Goal: Information Seeking & Learning: Understand process/instructions

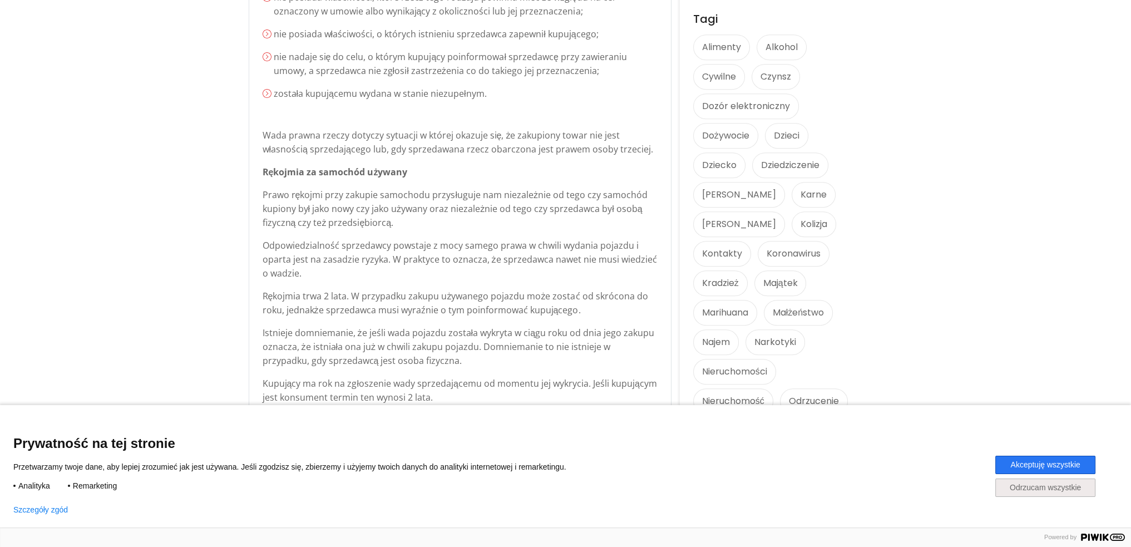
scroll to position [835, 0]
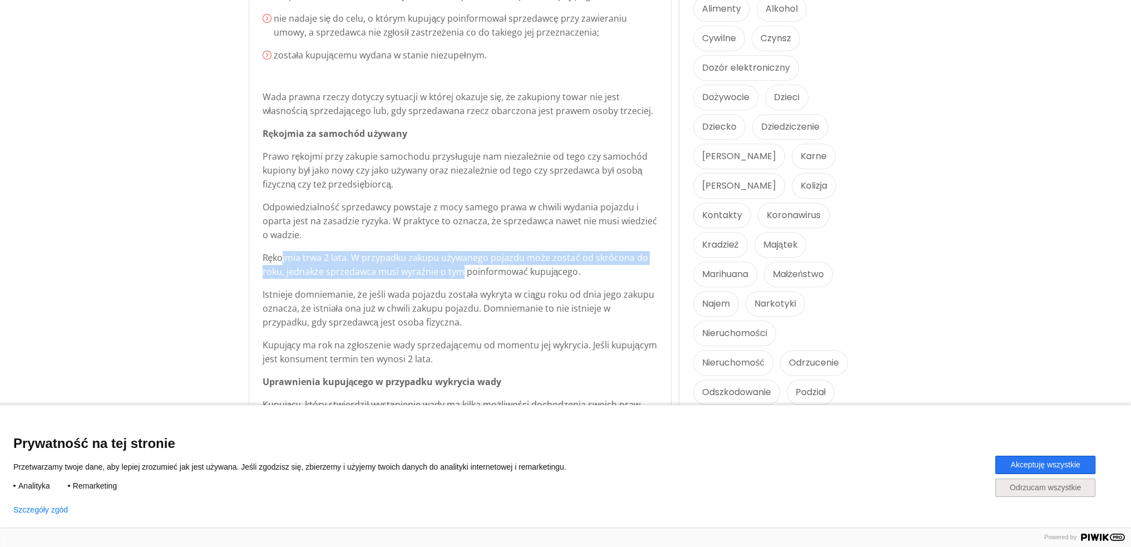
drag, startPoint x: 277, startPoint y: 260, endPoint x: 458, endPoint y: 278, distance: 182.3
click at [458, 278] on p "Rękojmia trwa 2 lata. W przypadku zakupu używanego pojazdu może zostać od skróc…" at bounding box center [460, 265] width 395 height 28
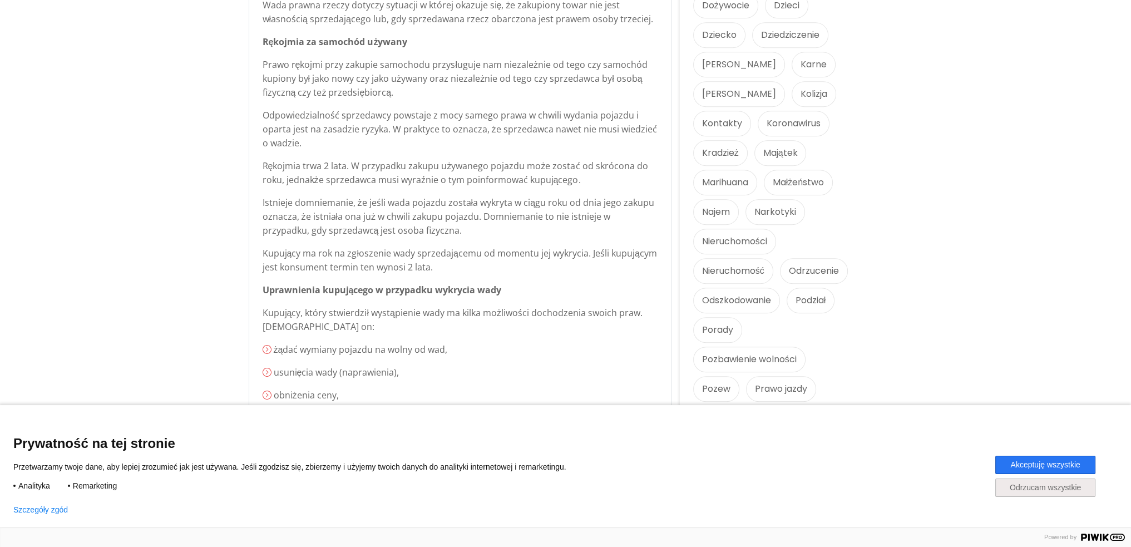
scroll to position [946, 0]
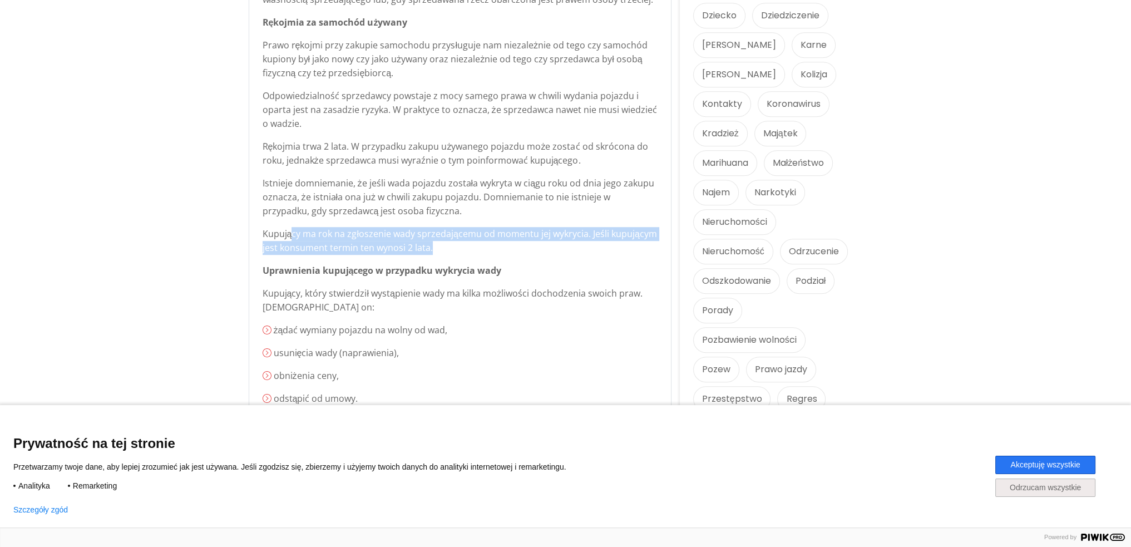
drag, startPoint x: 293, startPoint y: 233, endPoint x: 457, endPoint y: 251, distance: 165.7
click at [457, 251] on p "Kupujący ma rok na zgłoszenie wady sprzedającemu od momentu jej wykrycia. Jeśli…" at bounding box center [460, 241] width 395 height 28
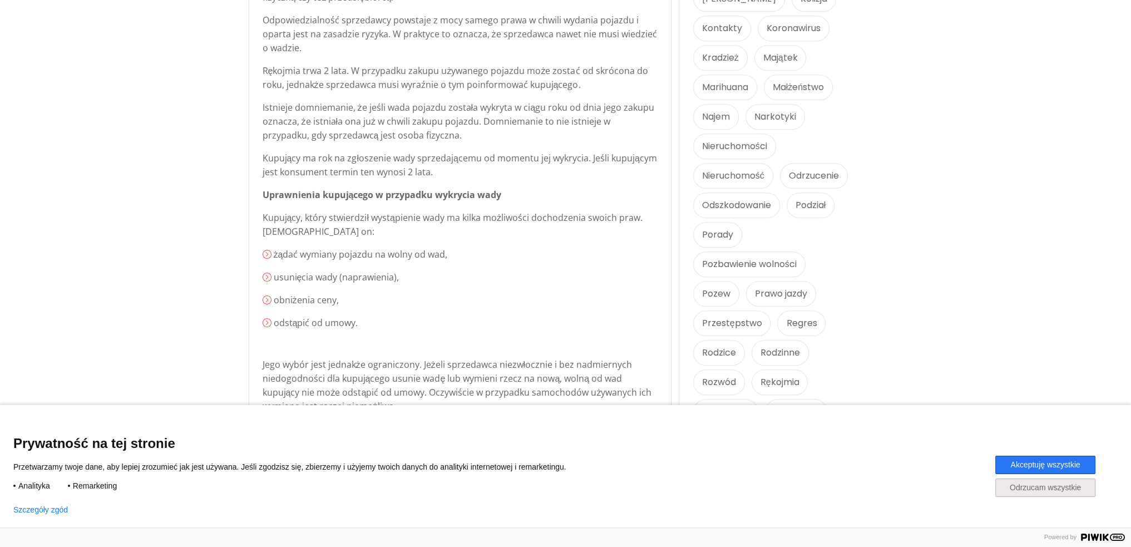
scroll to position [1057, 0]
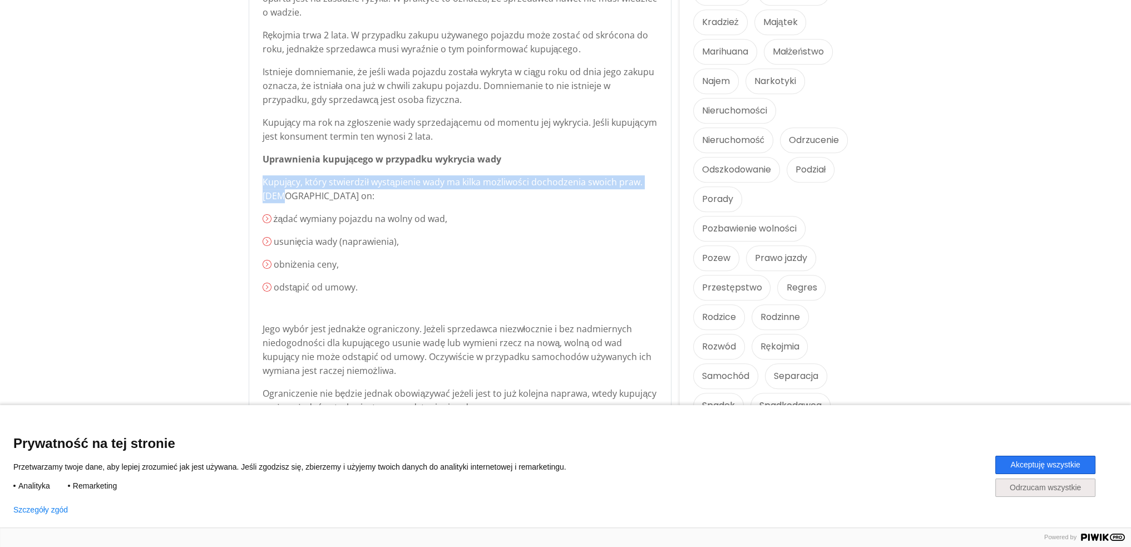
drag, startPoint x: 285, startPoint y: 190, endPoint x: 261, endPoint y: 183, distance: 25.0
click at [261, 183] on div "Używany samochód a rękojmia – Co przysługuje mi od sprzedawcy używanego samocho…" at bounding box center [460, 161] width 422 height 1543
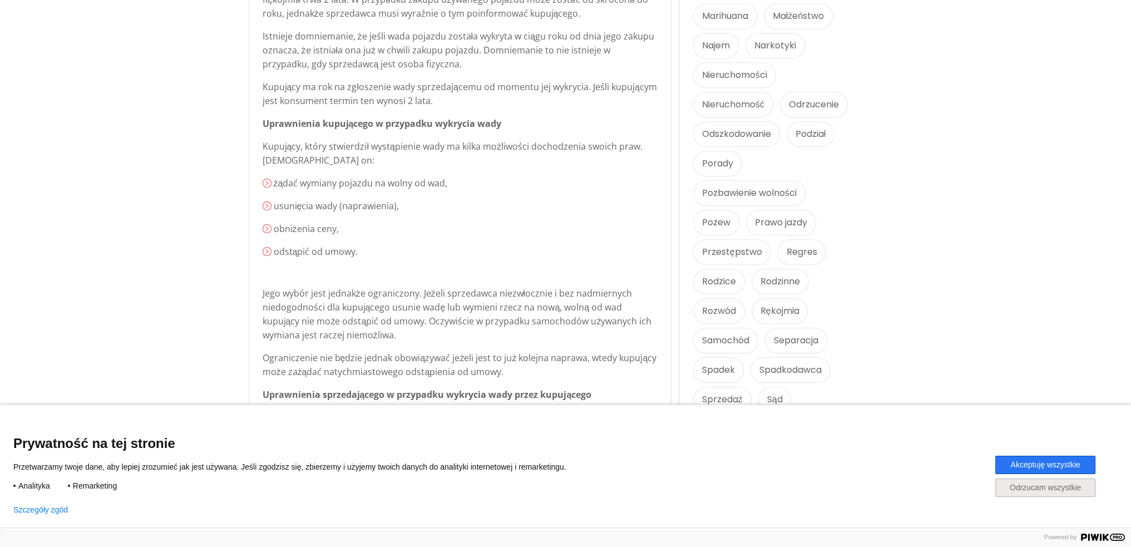
scroll to position [1113, 0]
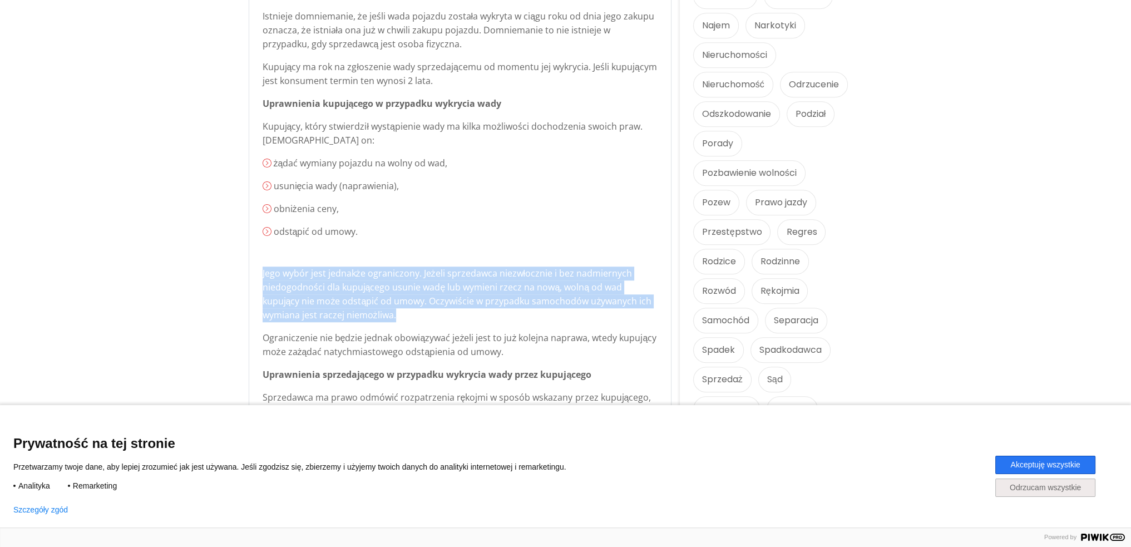
drag, startPoint x: 261, startPoint y: 275, endPoint x: 414, endPoint y: 316, distance: 158.3
click at [414, 316] on div "Używany samochód a rękojmia – Co przysługuje mi od sprzedawcy używanego samocho…" at bounding box center [460, 105] width 422 height 1543
click at [414, 316] on p "Jego wybór jest jednakże ograniczony. Jeżeli sprzedawca niezwłocznie i bez nadm…" at bounding box center [460, 295] width 395 height 56
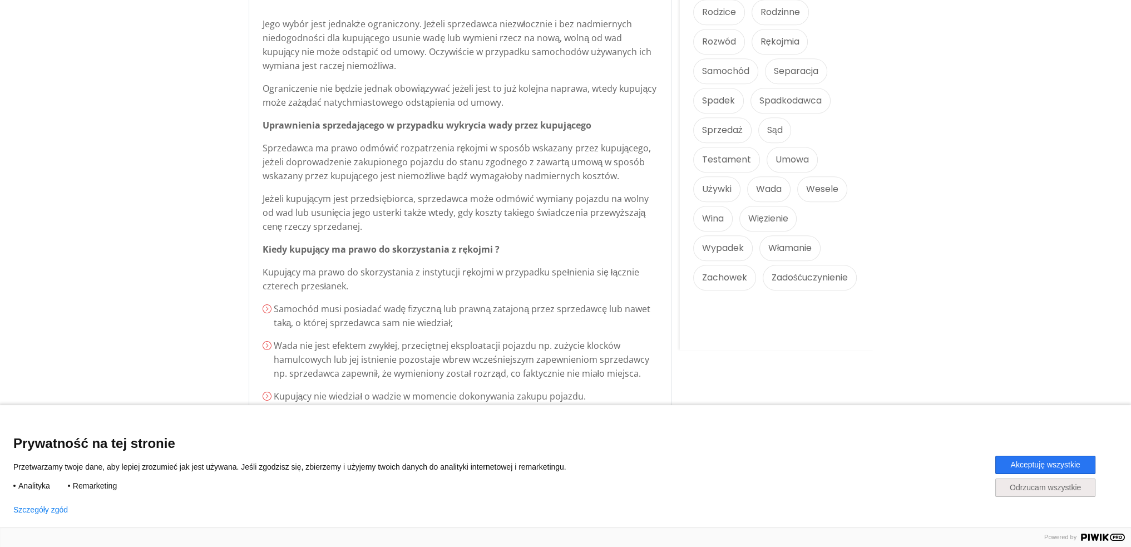
scroll to position [1391, 0]
